Goal: Information Seeking & Learning: Learn about a topic

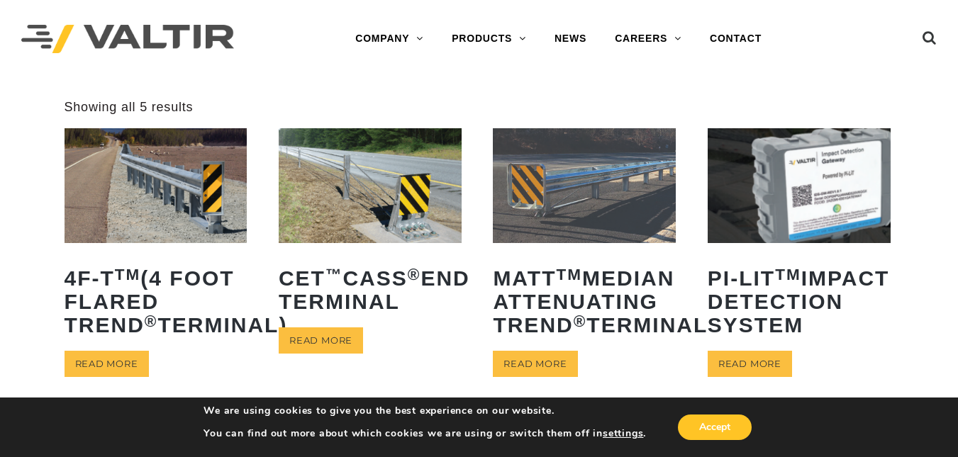
click at [132, 183] on img at bounding box center [156, 185] width 183 height 114
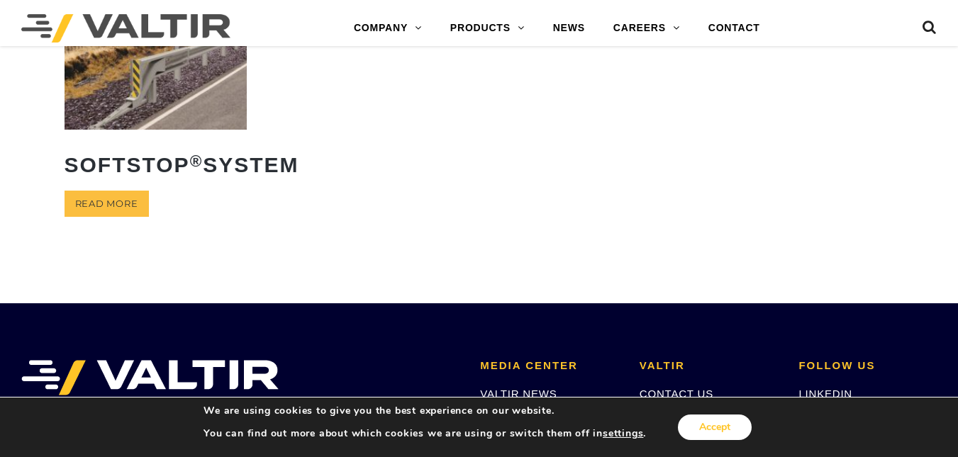
click at [705, 422] on button "Accept" at bounding box center [715, 428] width 74 height 26
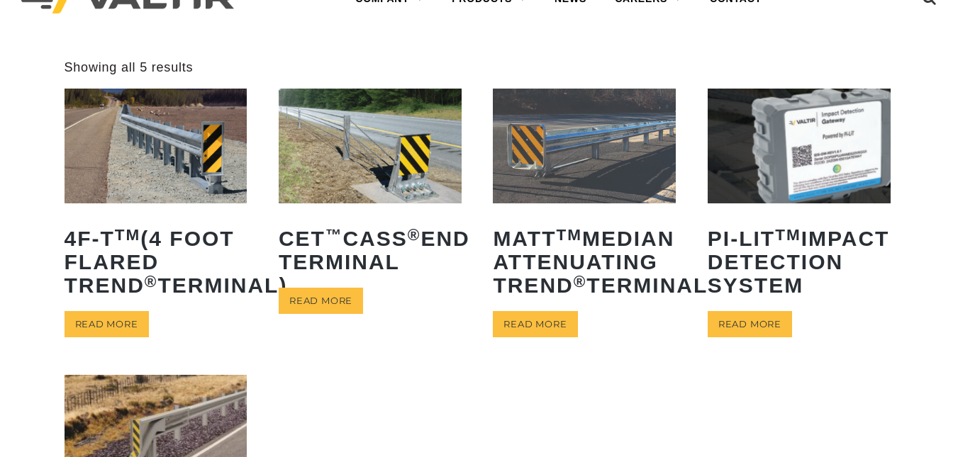
scroll to position [21, 0]
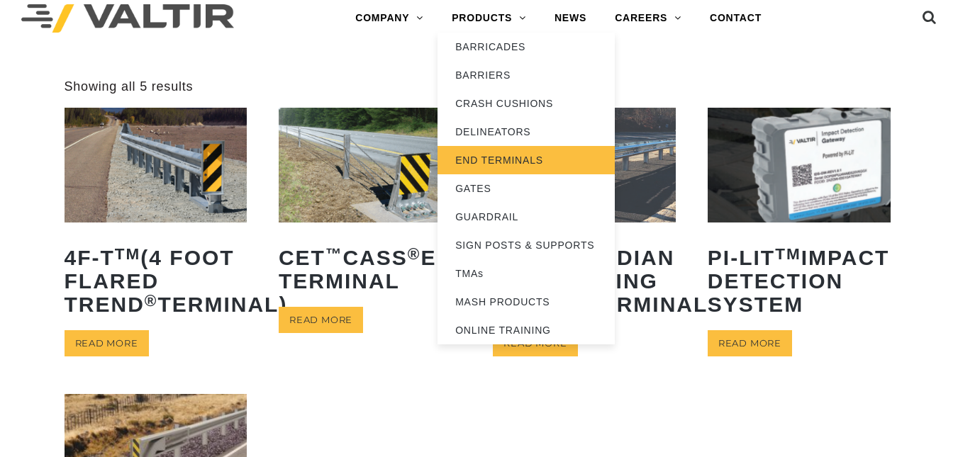
click at [497, 148] on link "END TERMINALS" at bounding box center [525, 160] width 177 height 28
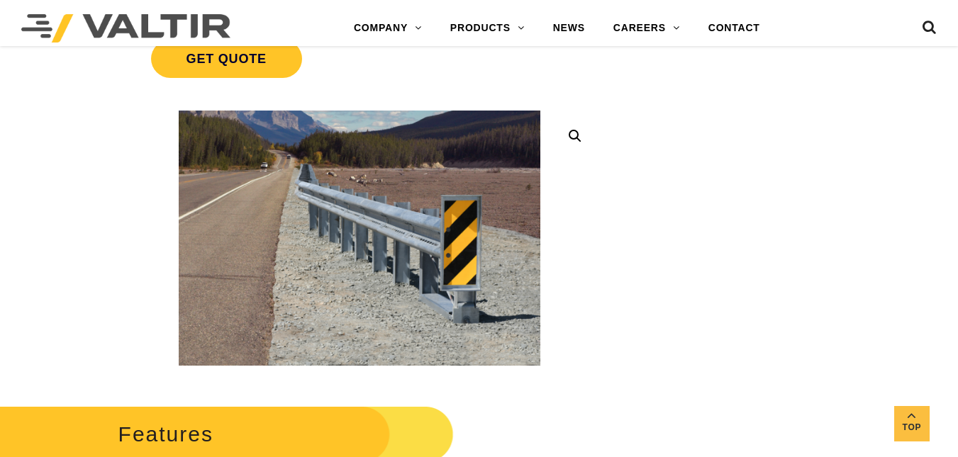
scroll to position [400, 0]
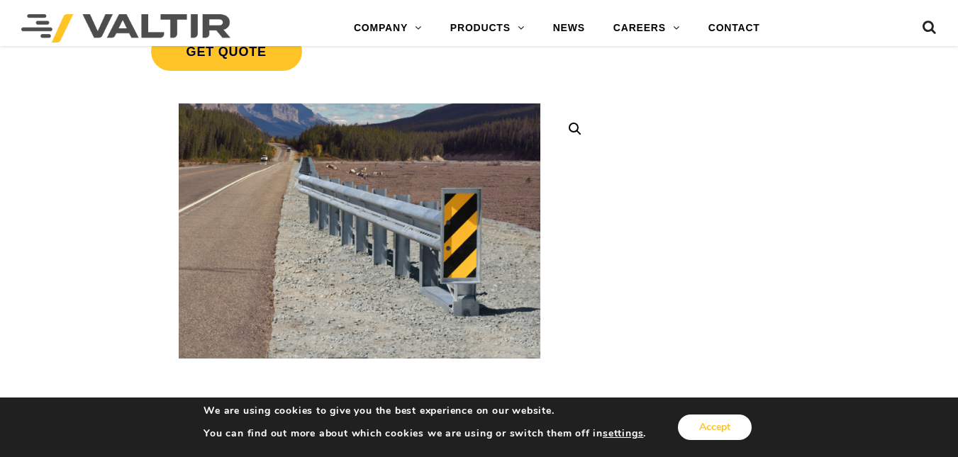
click at [720, 422] on button "Accept" at bounding box center [715, 428] width 74 height 26
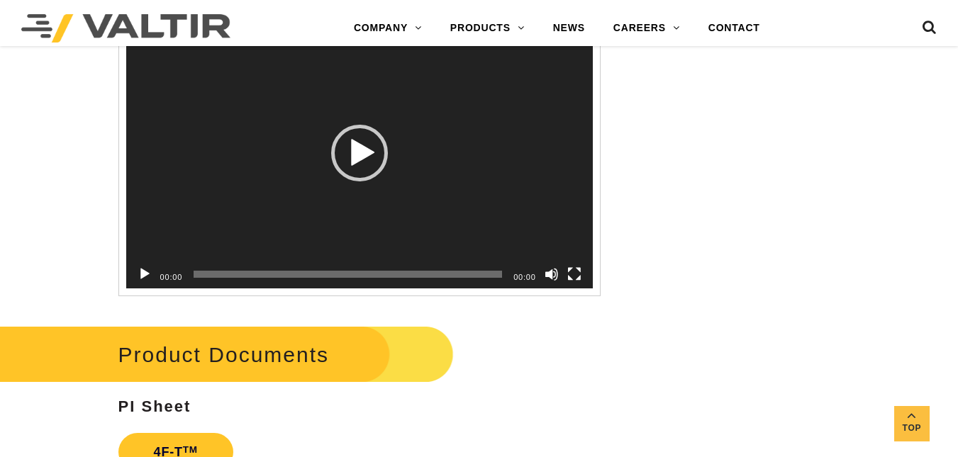
scroll to position [1599, 0]
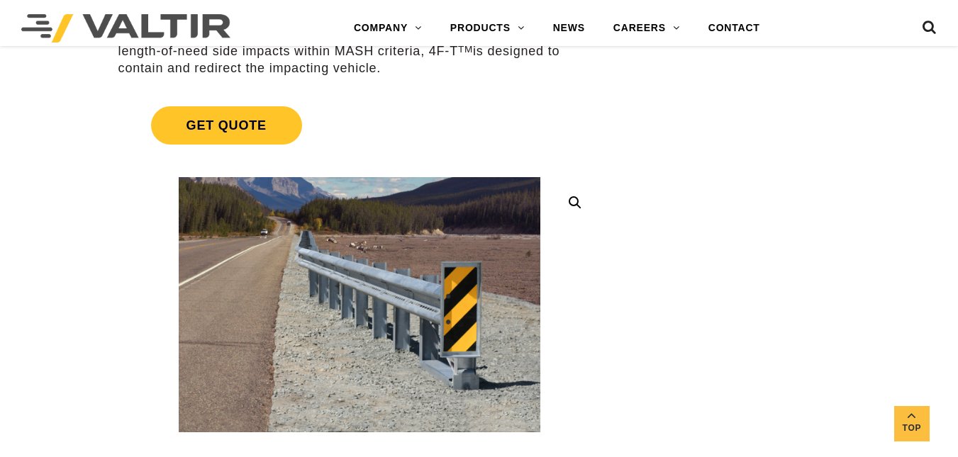
scroll to position [331, 0]
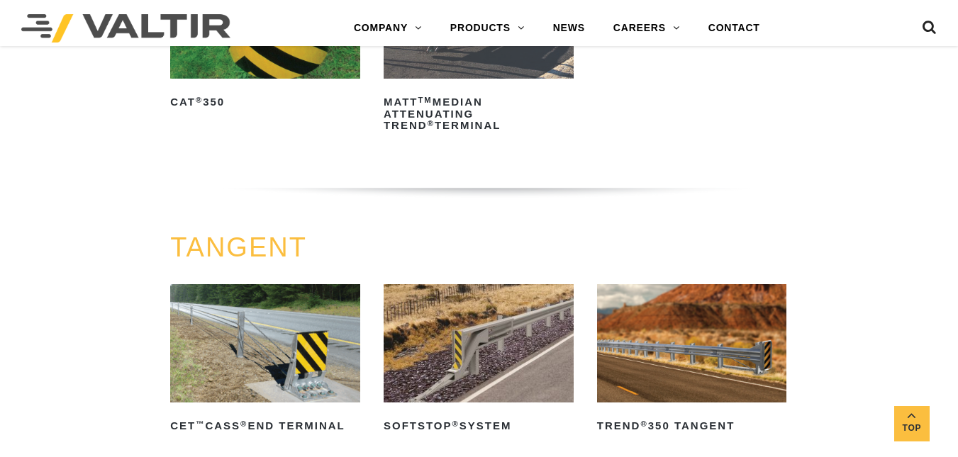
scroll to position [863, 0]
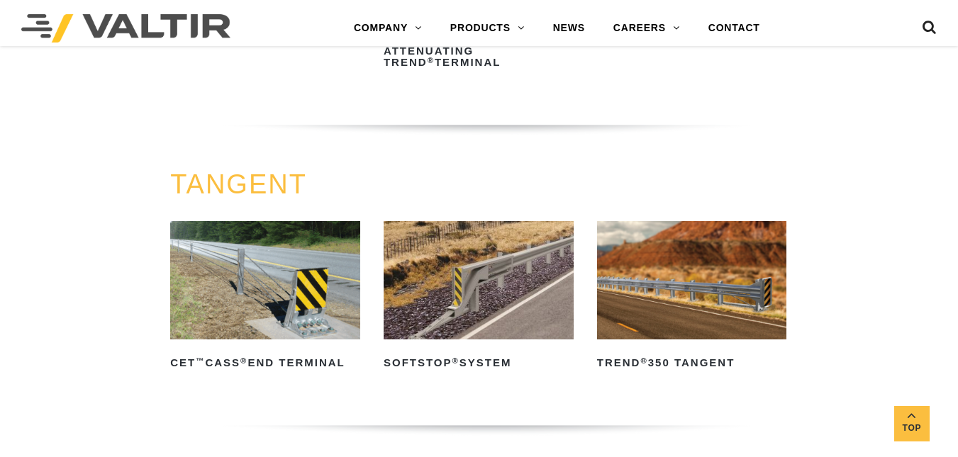
drag, startPoint x: 953, startPoint y: 195, endPoint x: 968, endPoint y: 274, distance: 80.6
click at [957, 274] on html "Menu COMPANY ABOUT VALTIR OUR HISTORY RENTALS INTERNATIONAL PRODUCTS BARRICADES…" at bounding box center [479, 414] width 958 height 2554
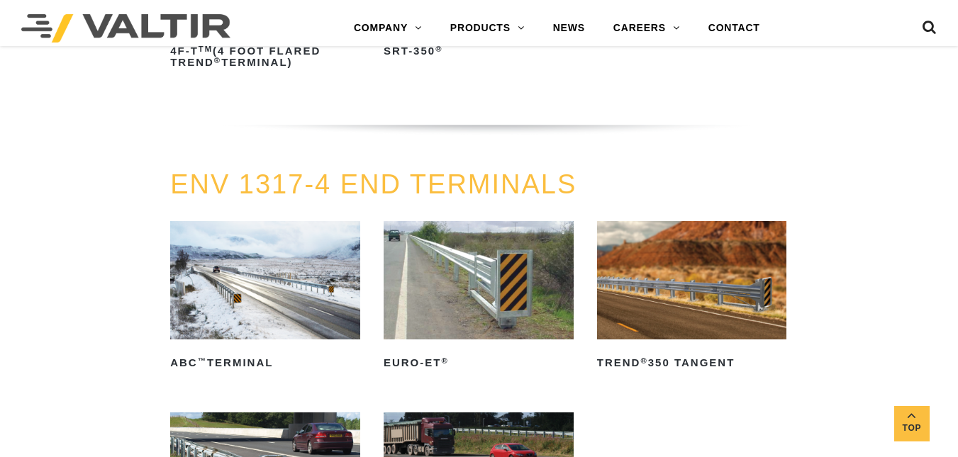
scroll to position [0, 0]
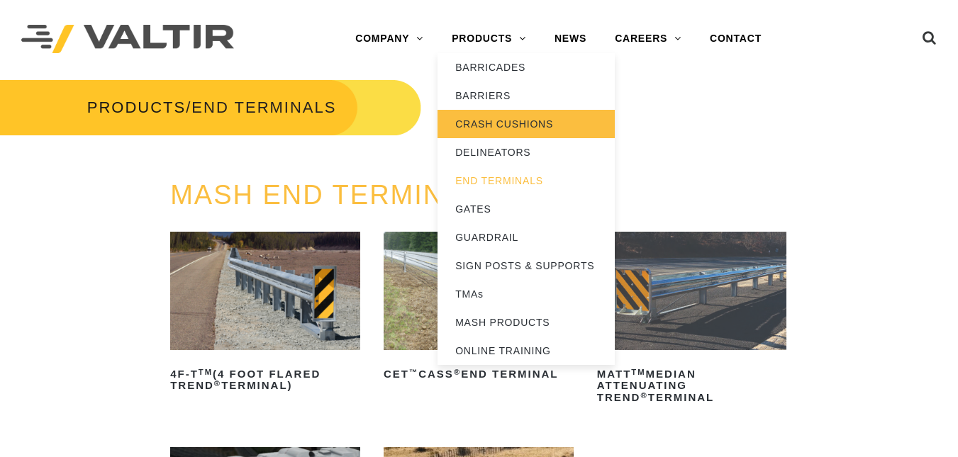
click at [497, 129] on link "CRASH CUSHIONS" at bounding box center [525, 124] width 177 height 28
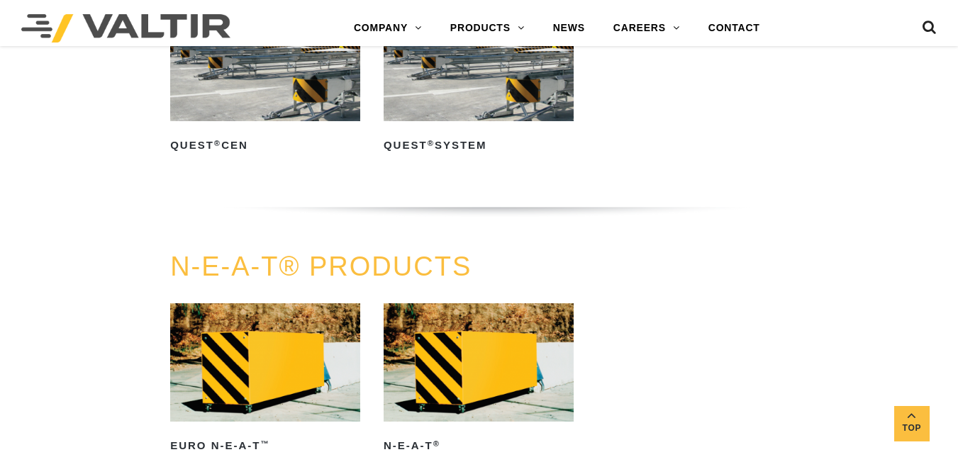
scroll to position [4307, 0]
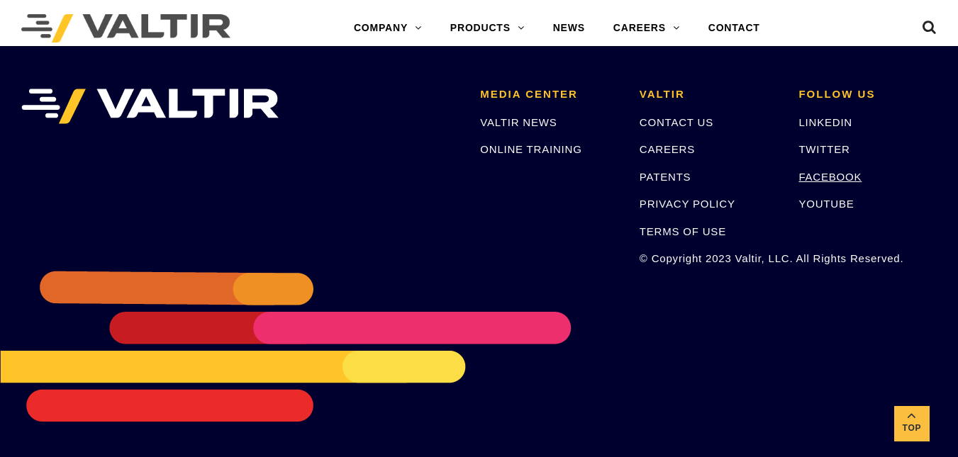
click at [842, 179] on link "FACEBOOK" at bounding box center [829, 177] width 63 height 12
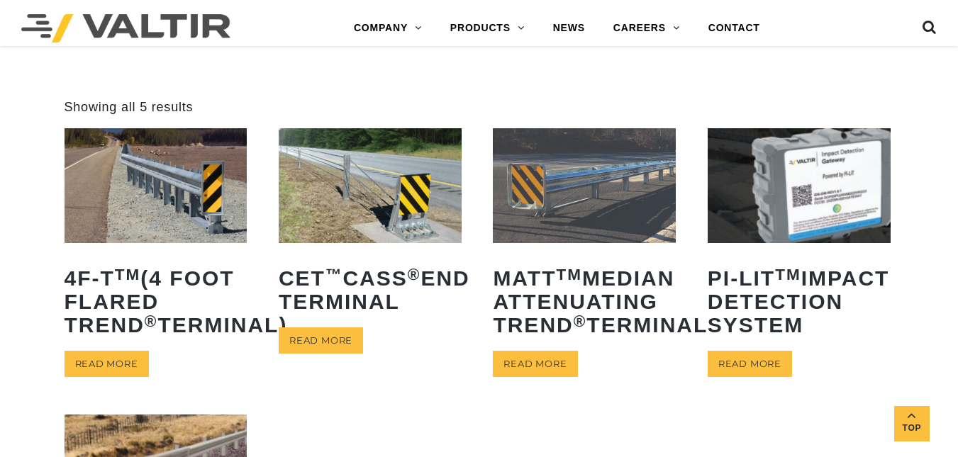
scroll to position [400, 0]
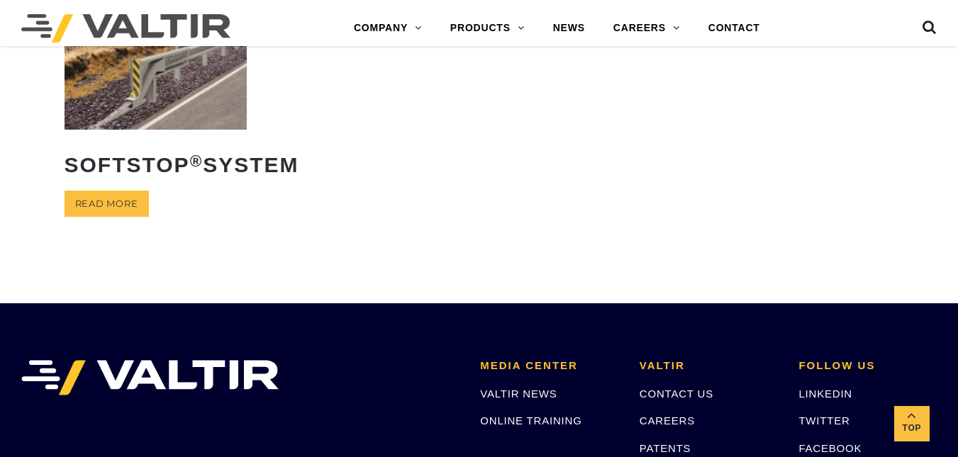
click at [99, 186] on link "SoftStop ® System" at bounding box center [156, 101] width 183 height 172
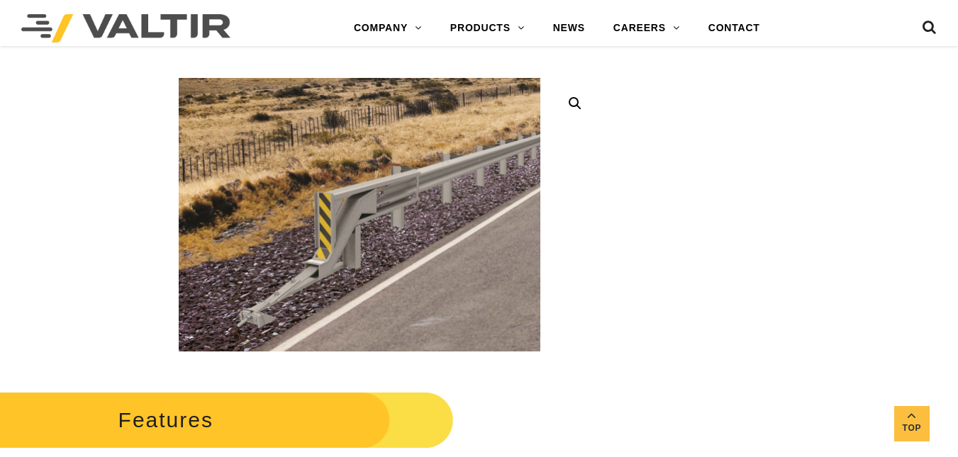
scroll to position [400, 0]
